Goal: Find specific page/section: Find specific page/section

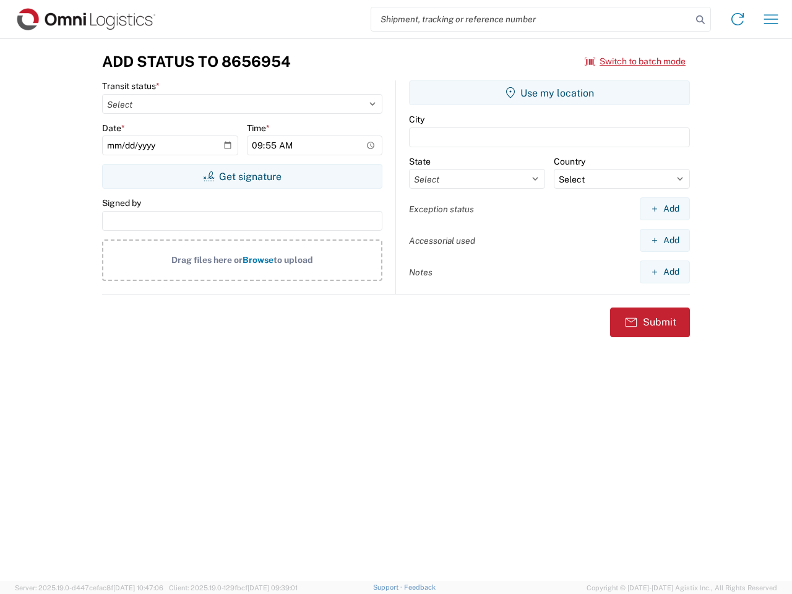
click at [532, 19] on input "search" at bounding box center [531, 19] width 321 height 24
click at [701, 20] on icon at bounding box center [700, 19] width 17 height 17
click at [738, 19] on icon at bounding box center [738, 19] width 20 height 20
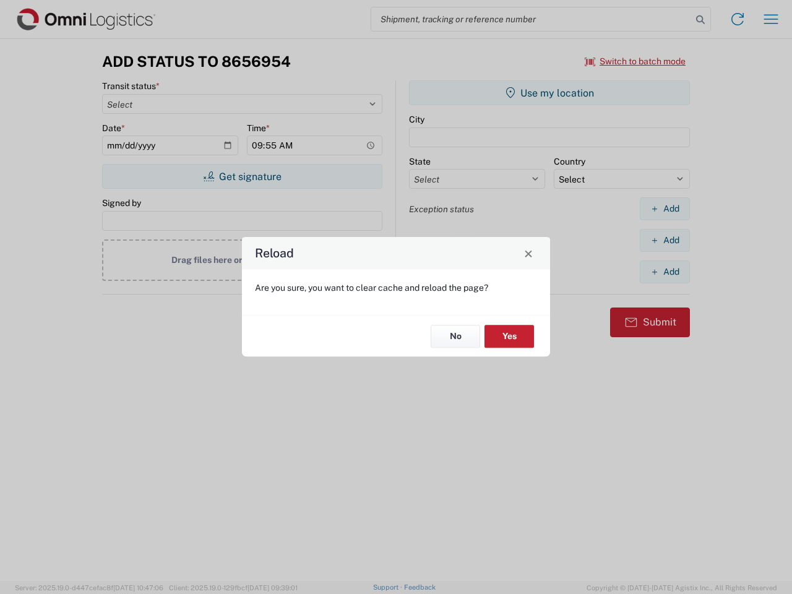
click at [636, 61] on div "Reload Are you sure, you want to clear cache and reload the page? No Yes" at bounding box center [396, 297] width 792 height 594
click at [242, 176] on div "Reload Are you sure, you want to clear cache and reload the page? No Yes" at bounding box center [396, 297] width 792 height 594
click at [550, 93] on div "Reload Are you sure, you want to clear cache and reload the page? No Yes" at bounding box center [396, 297] width 792 height 594
click at [665, 209] on div "Reload Are you sure, you want to clear cache and reload the page? No Yes" at bounding box center [396, 297] width 792 height 594
click at [665, 240] on div "Reload Are you sure, you want to clear cache and reload the page? No Yes" at bounding box center [396, 297] width 792 height 594
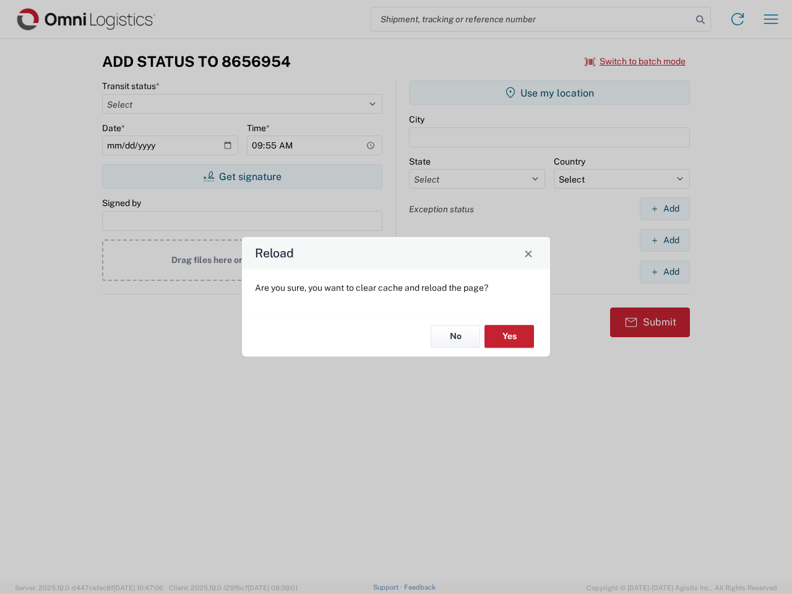
click at [665, 272] on div "Reload Are you sure, you want to clear cache and reload the page? No Yes" at bounding box center [396, 297] width 792 height 594
